Goal: Task Accomplishment & Management: Manage account settings

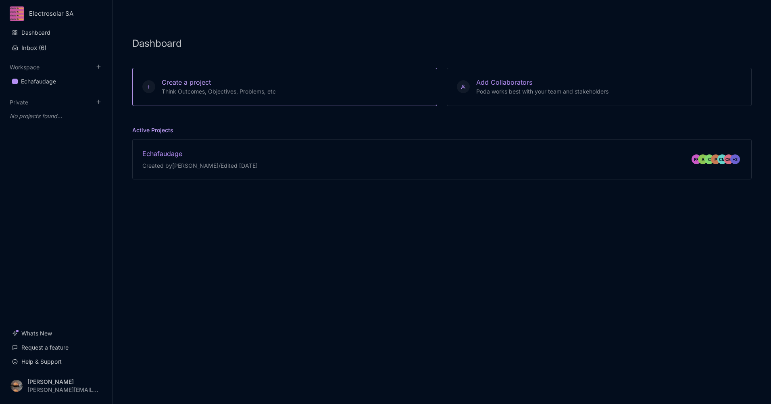
click at [217, 86] on div "Create a project Think Outcomes, Objectives, Problems, etc" at bounding box center [215, 87] width 121 height 18
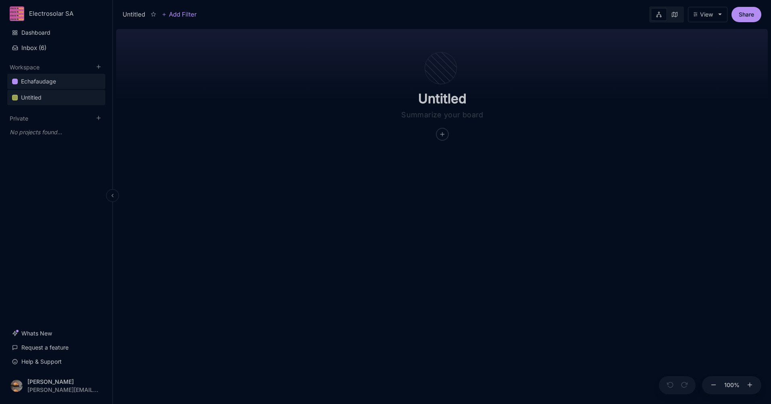
click at [37, 82] on div "Echafaudage" at bounding box center [38, 82] width 35 height 10
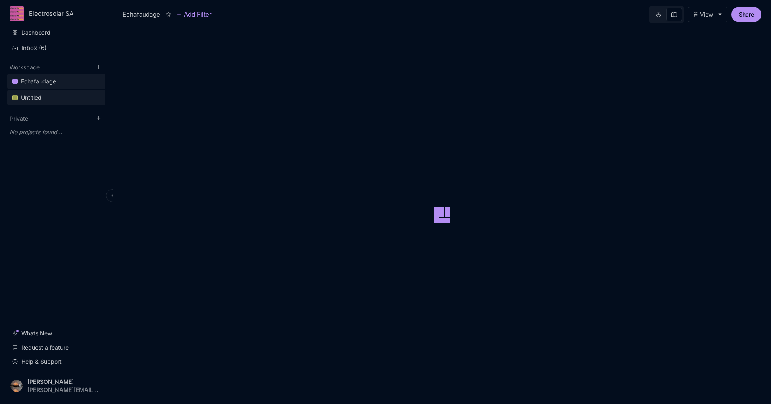
click at [39, 99] on div "Untitled" at bounding box center [31, 98] width 21 height 10
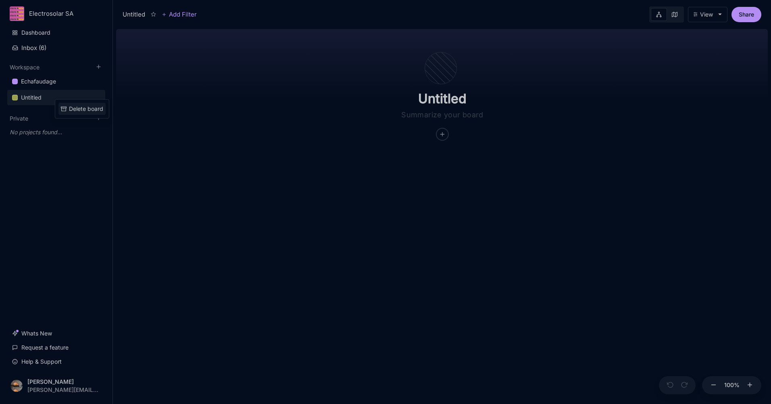
click at [77, 108] on div "Delete board" at bounding box center [86, 108] width 34 height 9
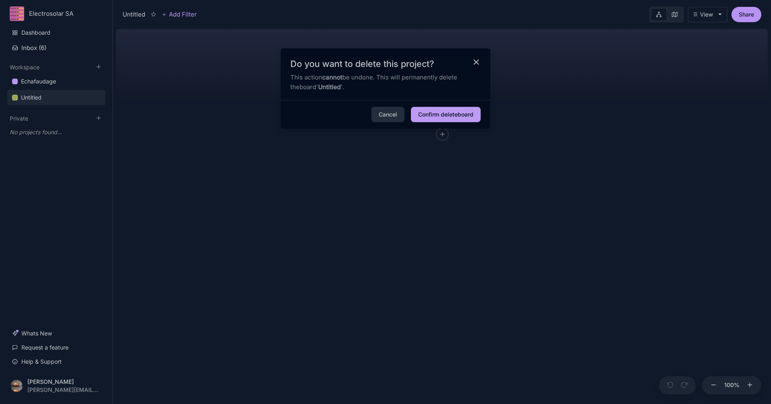
click at [464, 112] on button "Confirm delete board" at bounding box center [446, 114] width 70 height 15
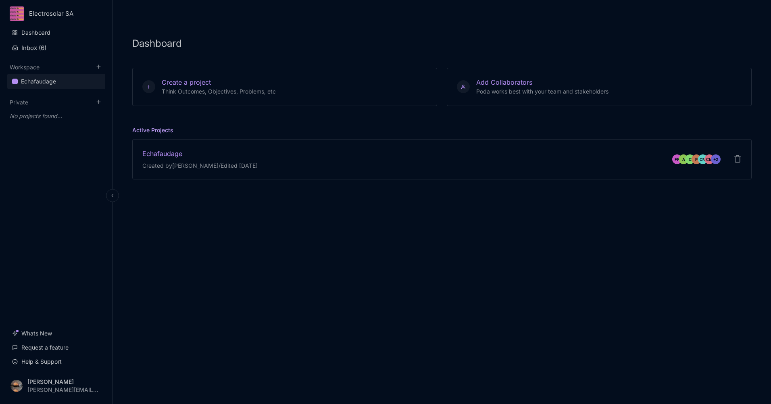
click at [44, 78] on div "Echafaudage" at bounding box center [38, 82] width 35 height 10
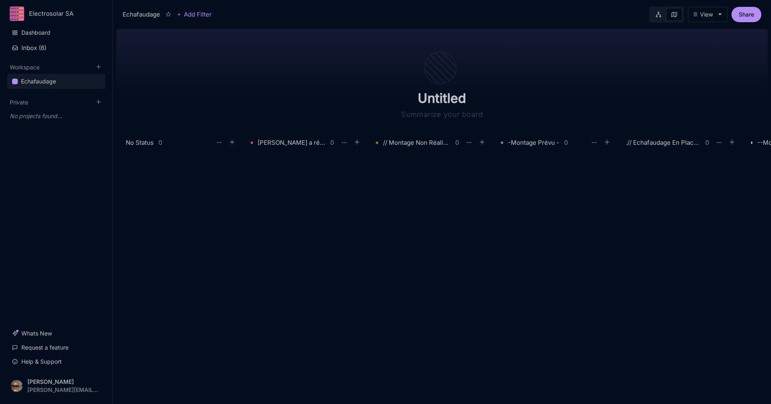
type input "Echafaudage"
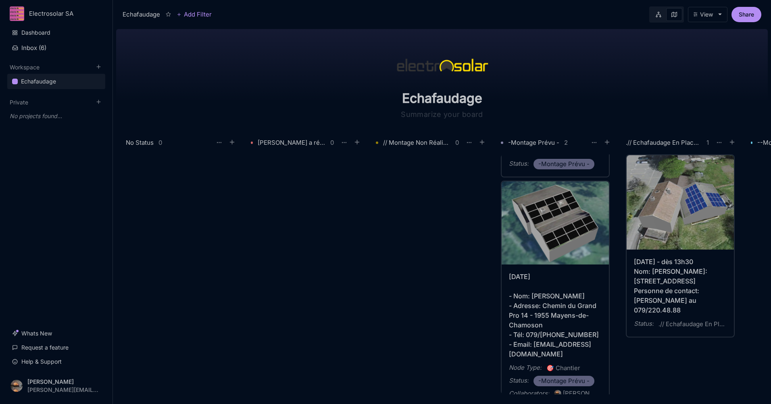
scroll to position [204, 0]
